Goal: Information Seeking & Learning: Learn about a topic

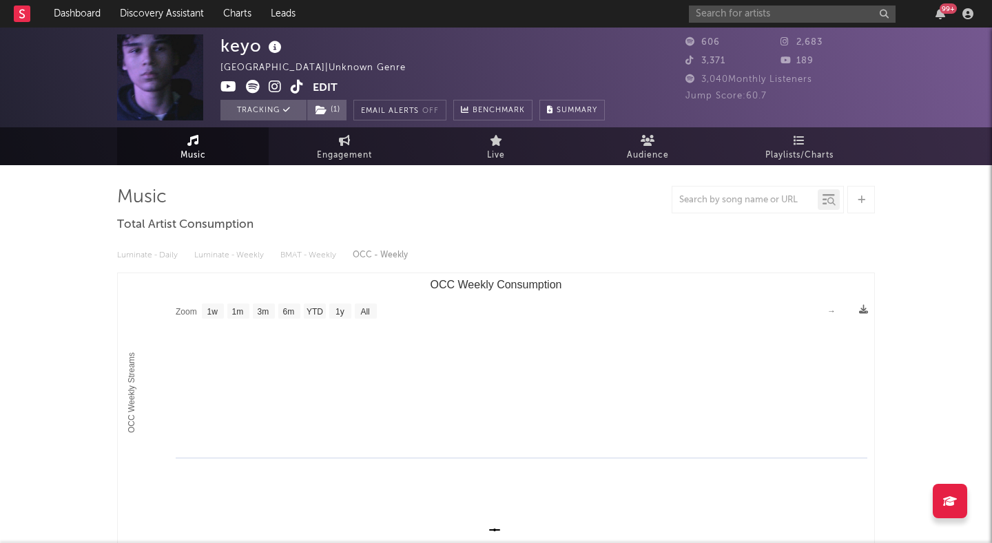
select select "1w"
click at [819, 15] on input "text" at bounding box center [792, 14] width 207 height 17
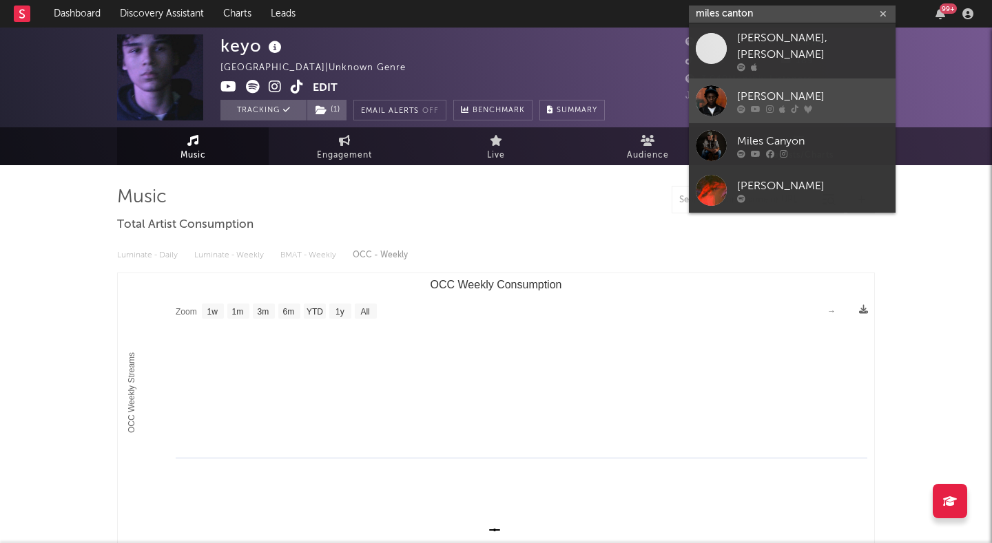
type input "miles canton"
click at [837, 88] on div "[PERSON_NAME]" at bounding box center [812, 96] width 151 height 17
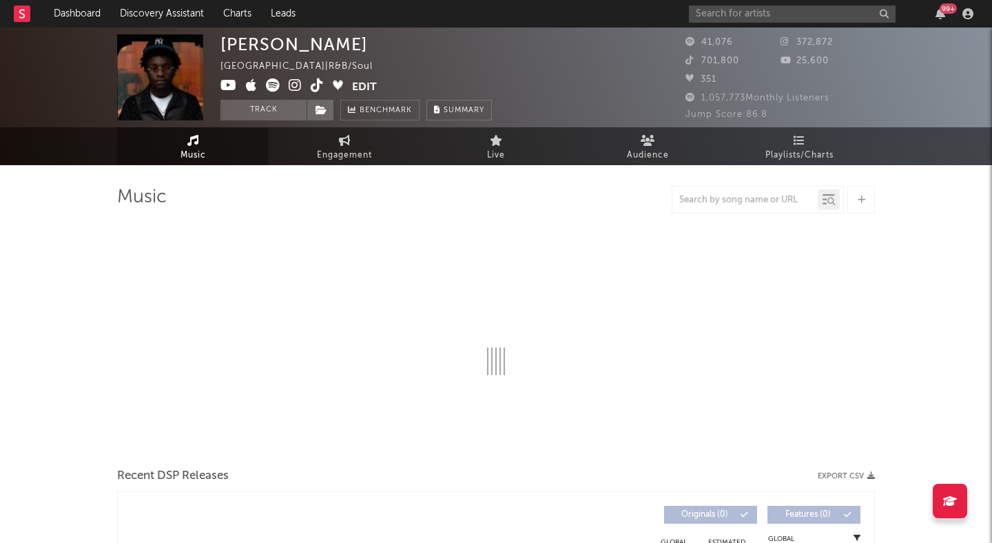
select select "1w"
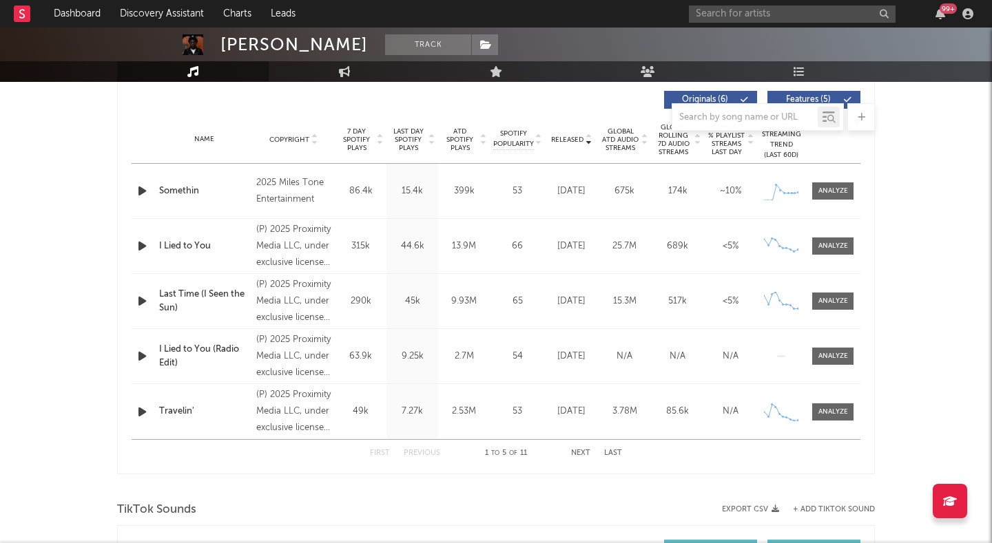
scroll to position [536, 0]
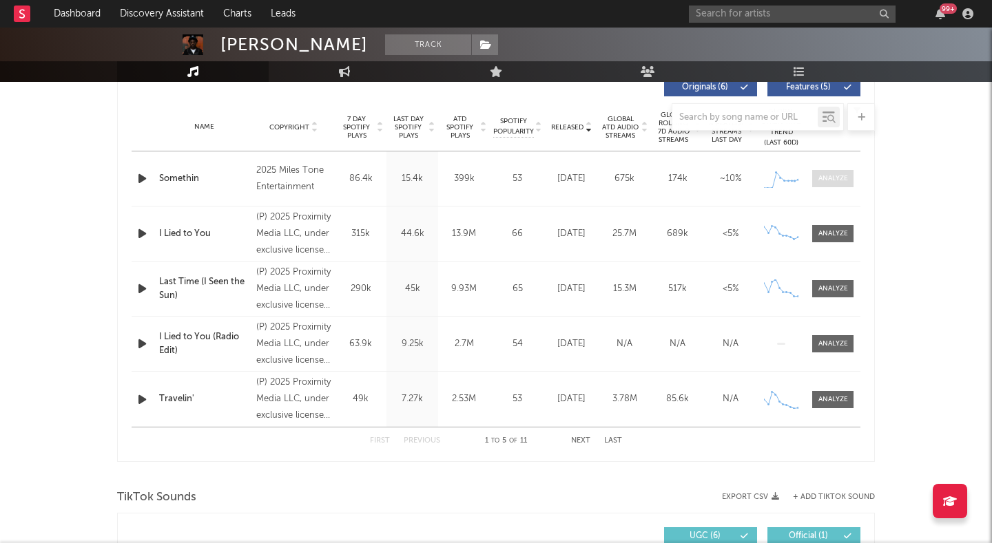
click at [833, 176] on div at bounding box center [833, 179] width 30 height 10
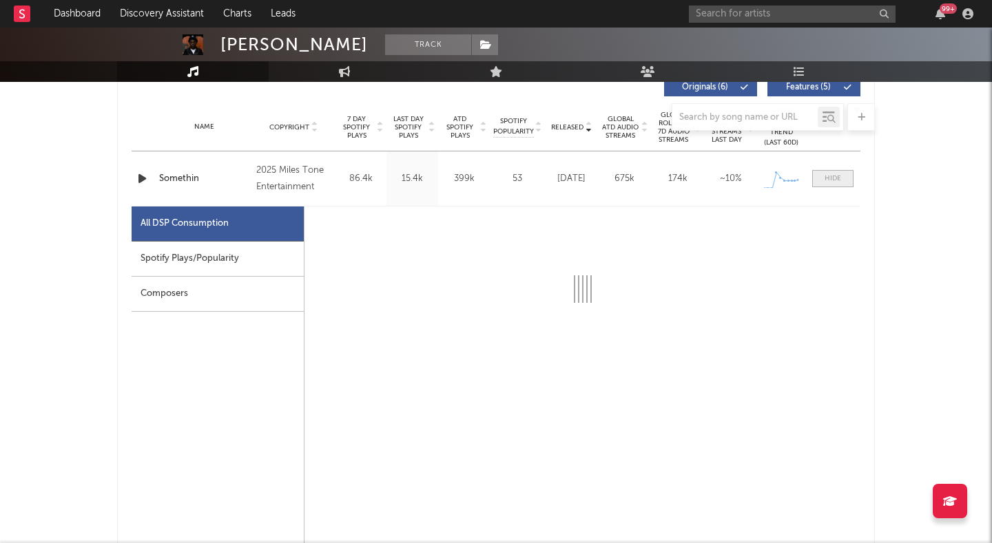
select select "1w"
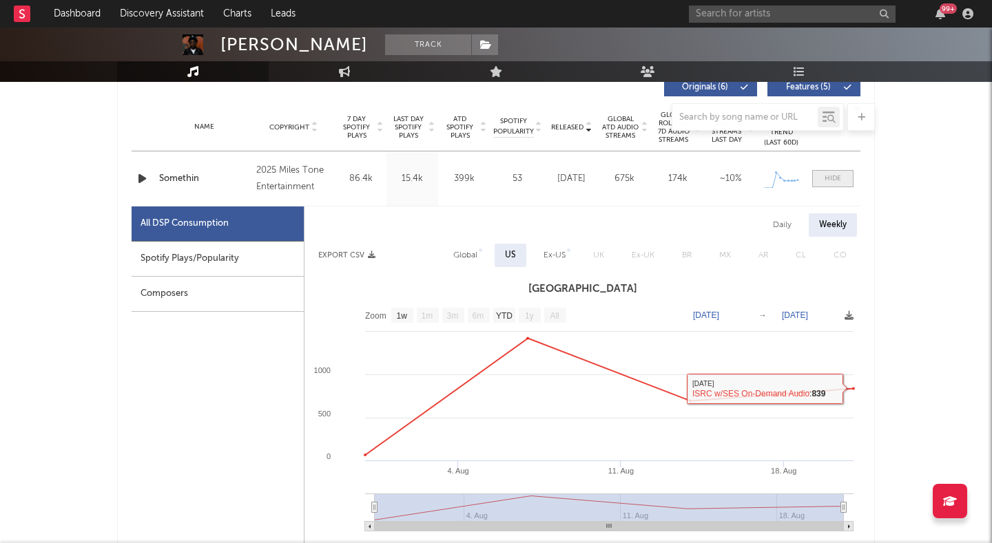
click at [834, 179] on div at bounding box center [832, 179] width 17 height 10
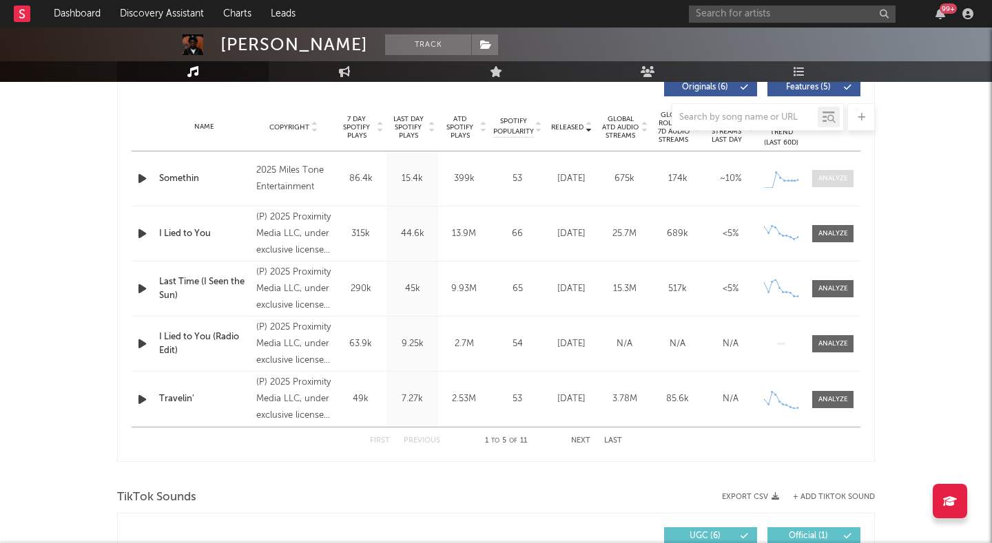
click at [834, 179] on div at bounding box center [833, 179] width 30 height 10
select select "1w"
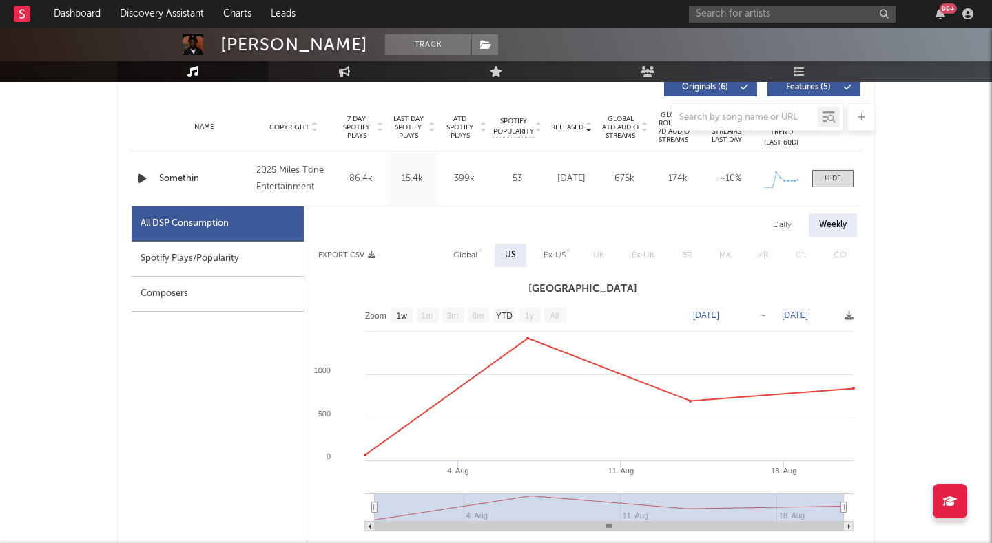
click at [787, 227] on div "Daily" at bounding box center [781, 224] width 39 height 23
select select "1w"
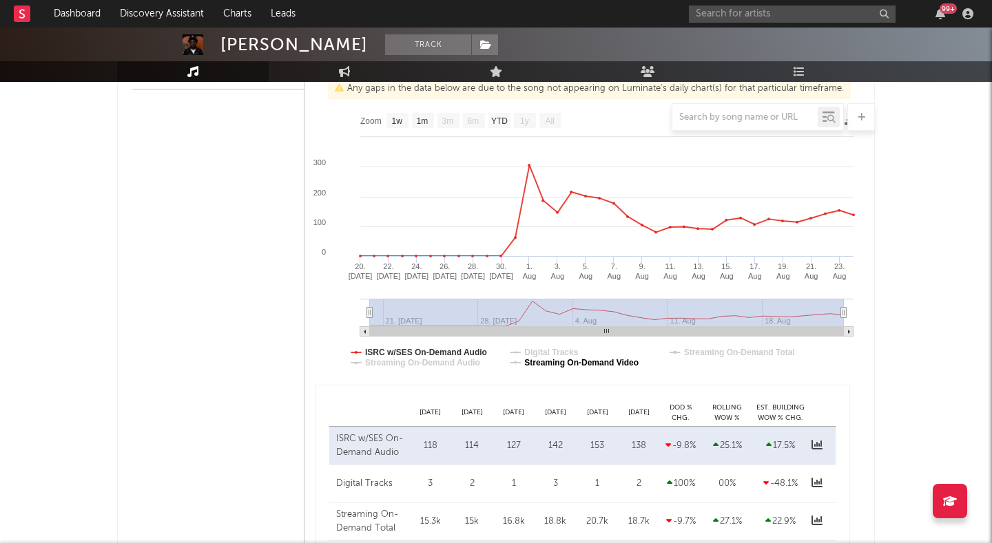
scroll to position [611, 0]
